Goal: Information Seeking & Learning: Learn about a topic

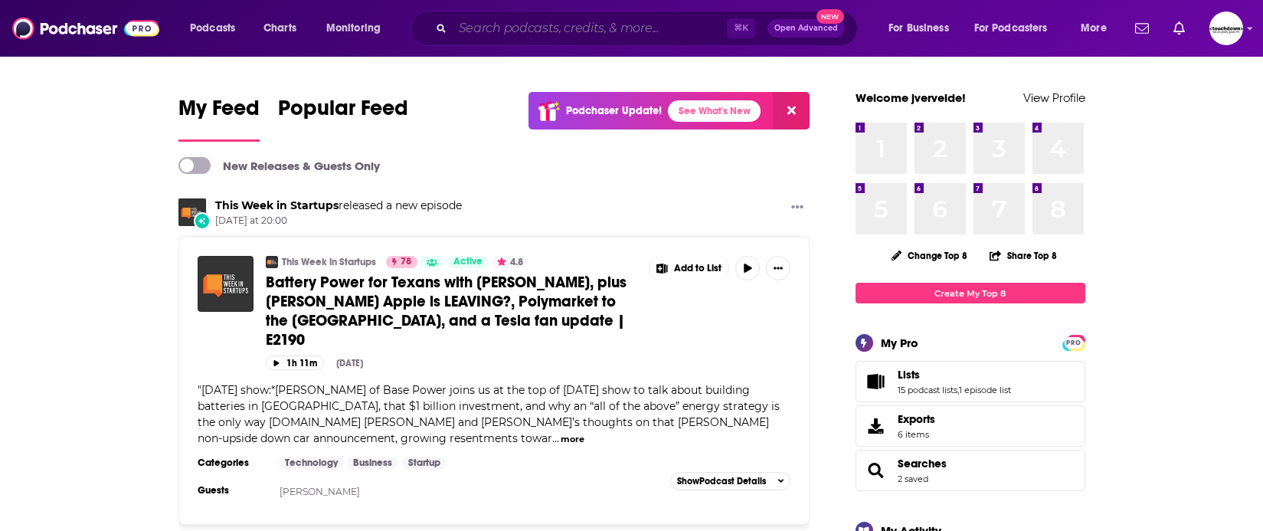
click at [617, 29] on input "Search podcasts, credits, & more..." at bounding box center [590, 28] width 274 height 25
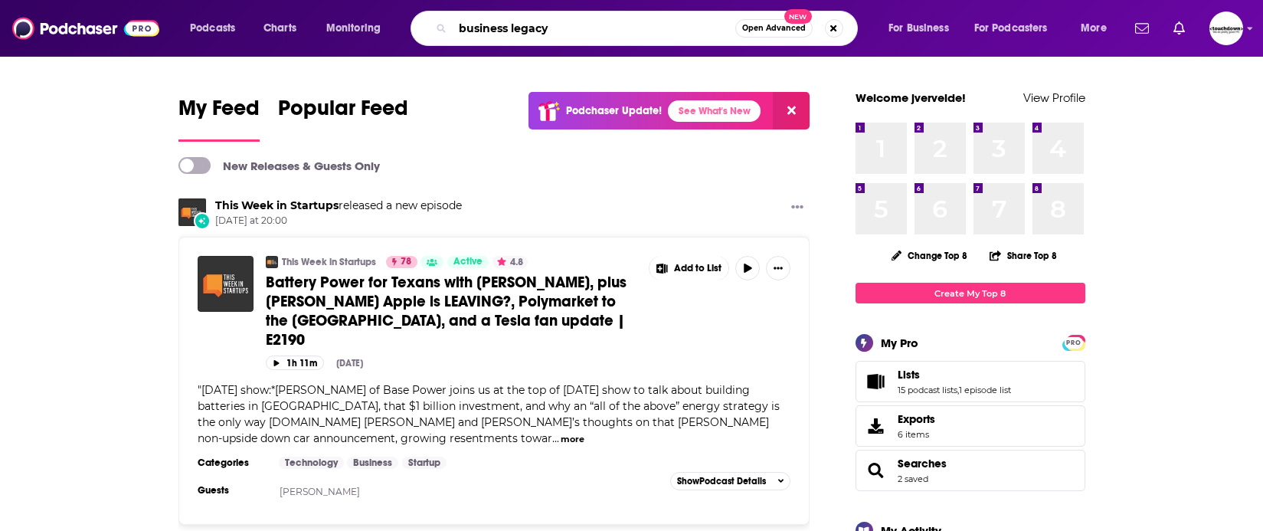
type input "business legacy"
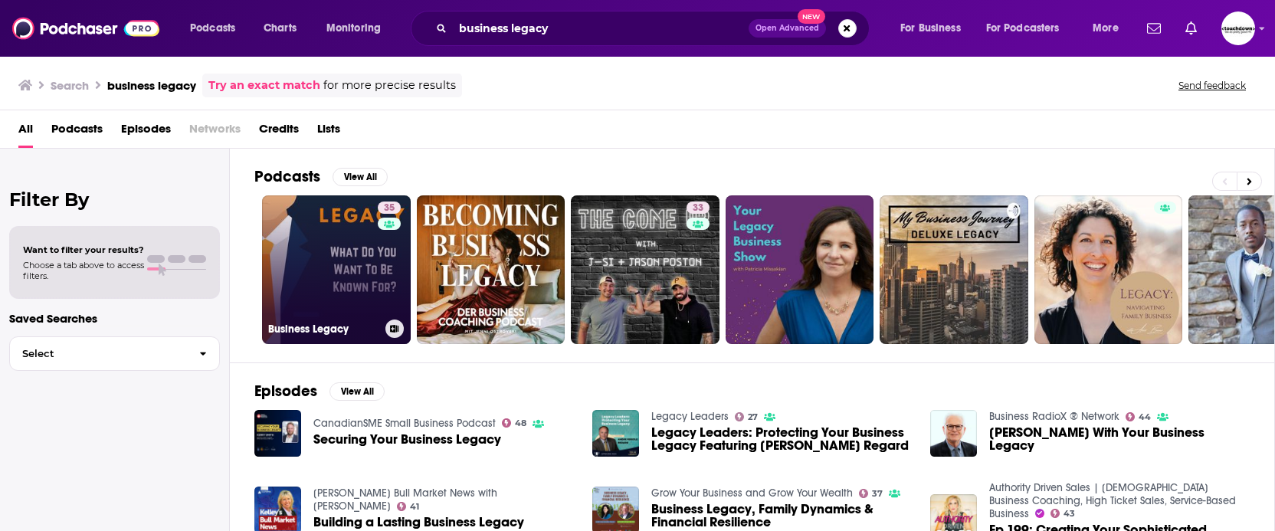
click at [316, 274] on link "35 Business Legacy" at bounding box center [336, 269] width 149 height 149
